Goal: Find specific page/section: Find specific page/section

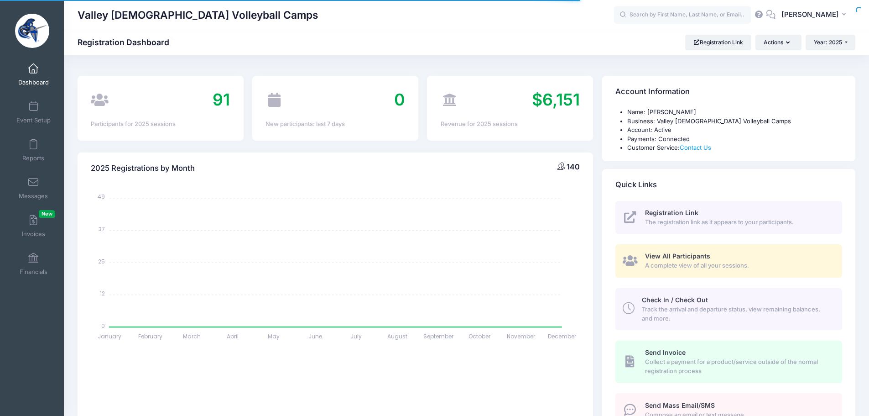
select select
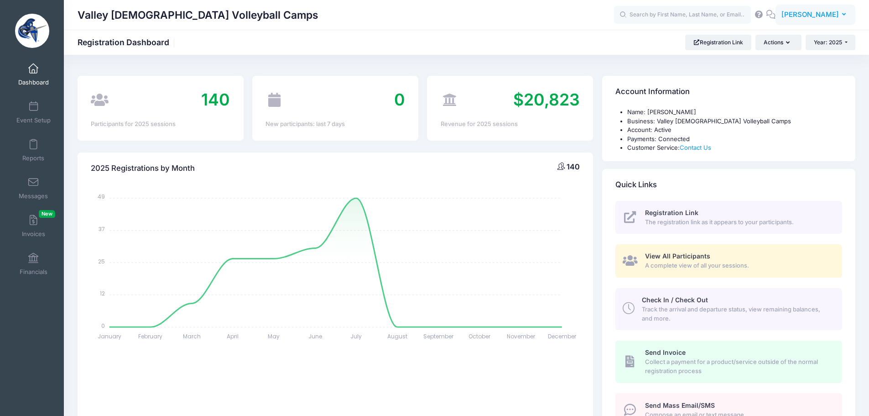
drag, startPoint x: 797, startPoint y: 7, endPoint x: 795, endPoint y: 38, distance: 30.6
click at [797, 7] on button "TT Tyler Trathen" at bounding box center [816, 15] width 80 height 21
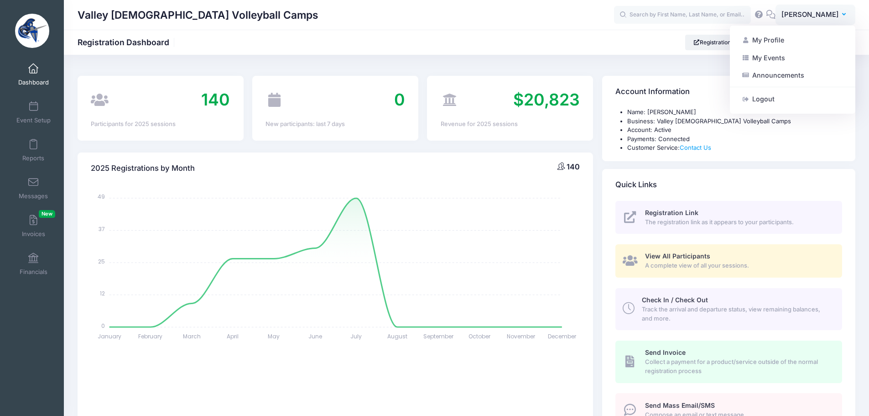
drag, startPoint x: 774, startPoint y: 57, endPoint x: 767, endPoint y: 65, distance: 10.4
click at [774, 57] on link "My Events" at bounding box center [792, 57] width 111 height 17
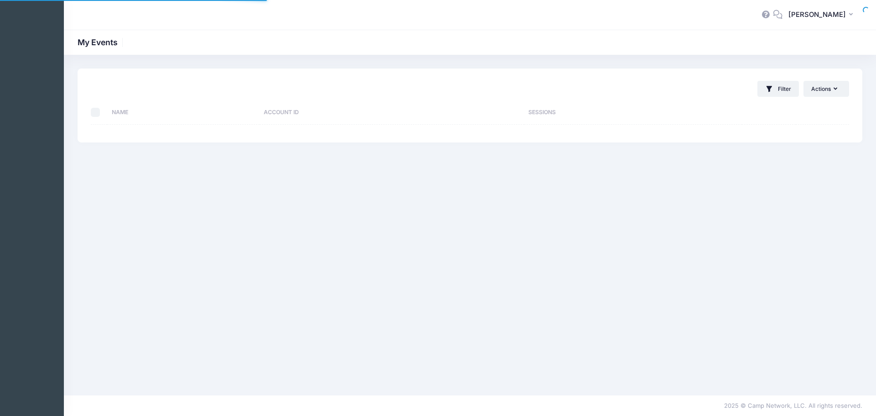
select select "10"
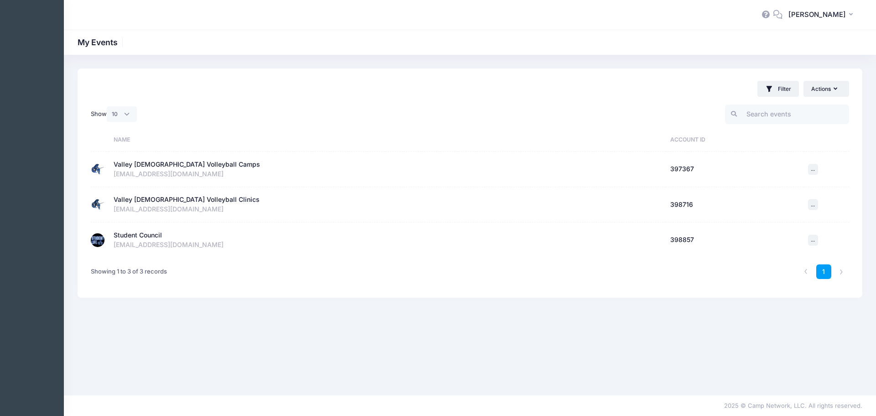
click at [150, 230] on div "Student Council" at bounding box center [138, 235] width 48 height 10
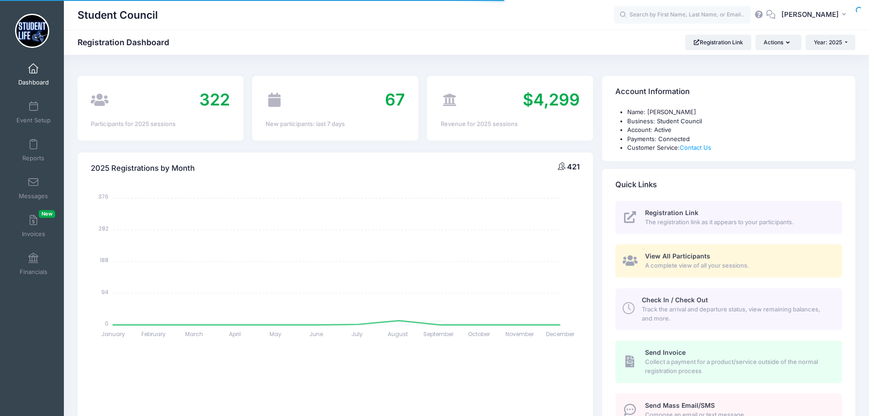
select select
